Goal: Complete application form

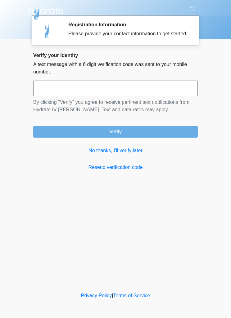
click at [104, 155] on link "No thanks, I'll verify later" at bounding box center [115, 150] width 164 height 7
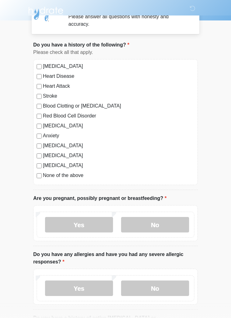
scroll to position [19, 0]
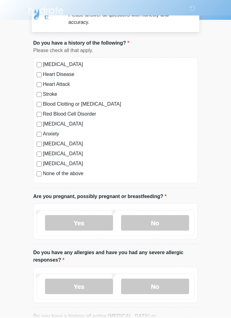
click at [170, 229] on label "No" at bounding box center [155, 223] width 68 height 16
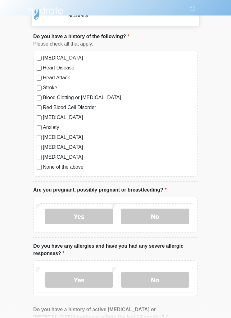
click at [176, 283] on label "No" at bounding box center [155, 280] width 68 height 16
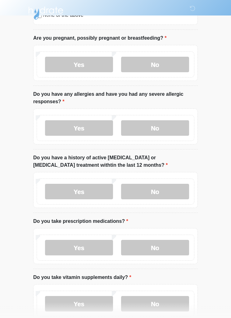
click at [177, 190] on label "No" at bounding box center [155, 192] width 68 height 16
click at [172, 242] on label "No" at bounding box center [155, 248] width 68 height 16
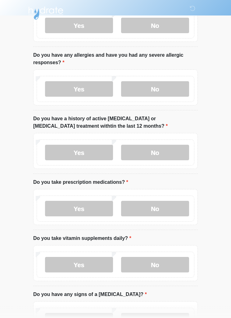
scroll to position [217, 0]
click at [175, 261] on label "No" at bounding box center [155, 265] width 68 height 16
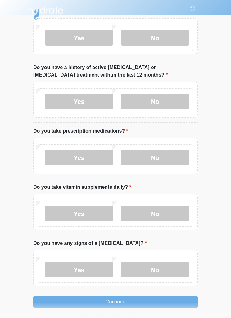
scroll to position [268, 0]
click at [178, 265] on label "No" at bounding box center [155, 271] width 68 height 16
click at [176, 301] on button "Continue" at bounding box center [115, 303] width 164 height 12
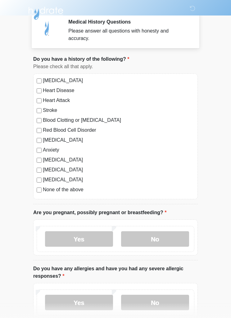
scroll to position [0, 0]
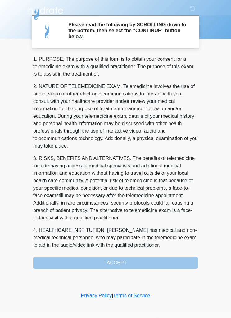
click at [88, 258] on div "1. PURPOSE. The purpose of this form is to obtain your consent for a telemedici…" at bounding box center [115, 163] width 164 height 214
click at [80, 264] on div "1. PURPOSE. The purpose of this form is to obtain your consent for a telemedici…" at bounding box center [115, 163] width 164 height 214
click at [69, 260] on div "1. PURPOSE. The purpose of this form is to obtain your consent for a telemedici…" at bounding box center [115, 163] width 164 height 214
click at [88, 263] on div "1. PURPOSE. The purpose of this form is to obtain your consent for a telemedici…" at bounding box center [115, 163] width 164 height 214
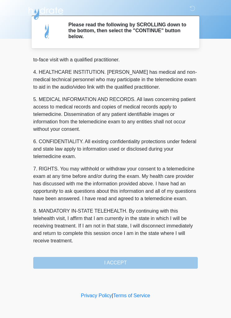
scroll to position [173, 0]
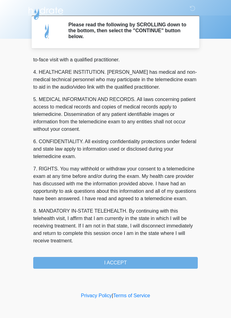
click at [143, 263] on button "I ACCEPT" at bounding box center [115, 263] width 164 height 12
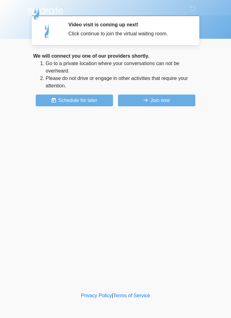
click at [165, 100] on button "Join now" at bounding box center [156, 101] width 77 height 12
